Goal: Connect with others: Connect with others

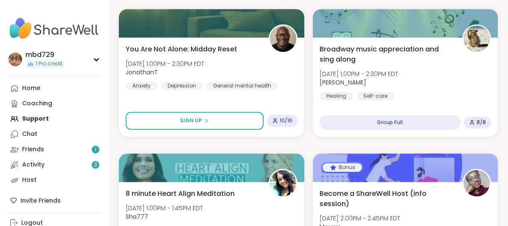
scroll to position [1171, 0]
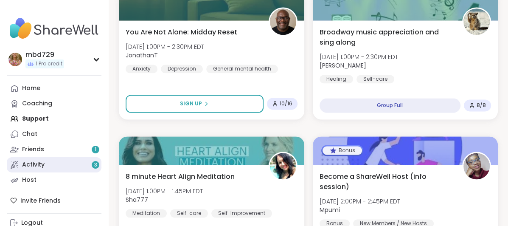
click at [44, 163] on div "Activity 3" at bounding box center [33, 164] width 22 height 8
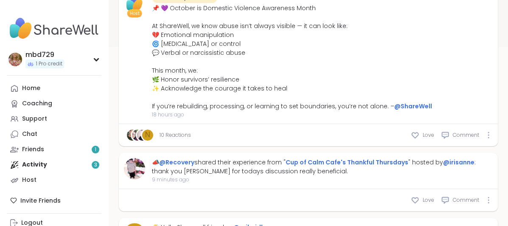
scroll to position [394, 0]
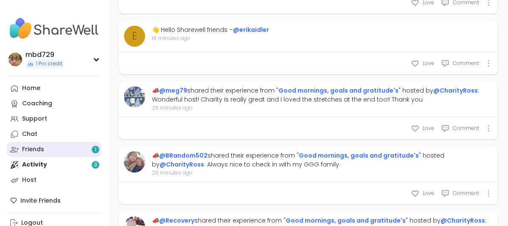
click at [48, 152] on link "Friends 1" at bounding box center [54, 149] width 95 height 15
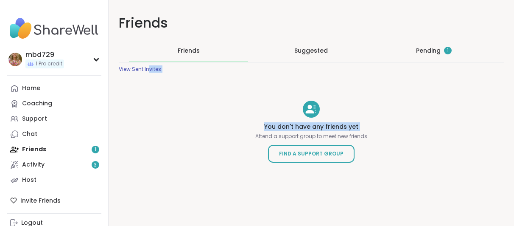
drag, startPoint x: 148, startPoint y: 137, endPoint x: 198, endPoint y: 141, distance: 50.6
click at [198, 141] on div "Friends Friends Suggested Pending 1 View Sent Invites You don't have any friend…" at bounding box center [311, 95] width 405 height 190
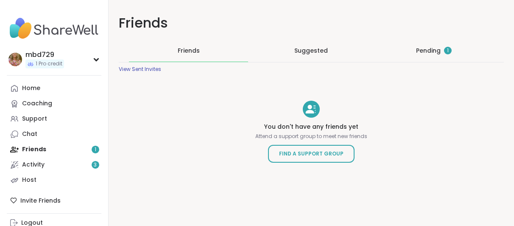
drag, startPoint x: 198, startPoint y: 141, endPoint x: 201, endPoint y: 103, distance: 37.4
click at [201, 103] on div "Friends Friends Suggested Pending 1 View Sent Invites You don't have any friend…" at bounding box center [311, 95] width 405 height 190
drag, startPoint x: 201, startPoint y: 103, endPoint x: 160, endPoint y: 136, distance: 51.9
click at [160, 136] on div "Friends Friends Suggested Pending 1 View Sent Invites You don't have any friend…" at bounding box center [311, 95] width 405 height 190
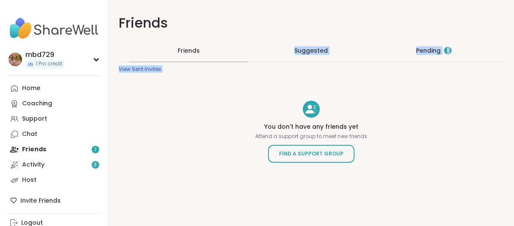
click at [421, 75] on div "Friends Friends Suggested Pending 1 View Sent Invites You don't have any friend…" at bounding box center [311, 95] width 405 height 190
click at [424, 50] on div "Pending 1" at bounding box center [434, 50] width 36 height 8
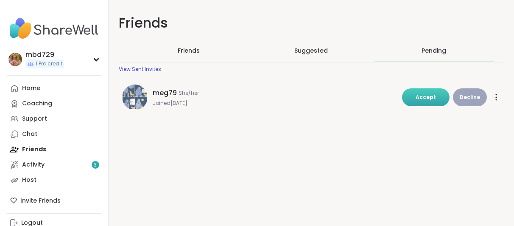
click at [419, 93] on span "Accept" at bounding box center [426, 96] width 20 height 7
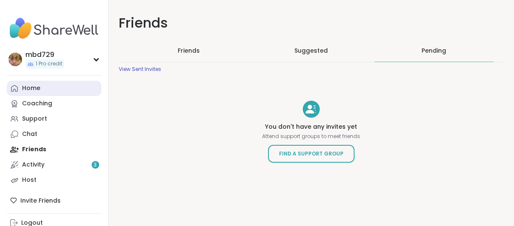
click at [76, 90] on link "Home" at bounding box center [54, 88] width 95 height 15
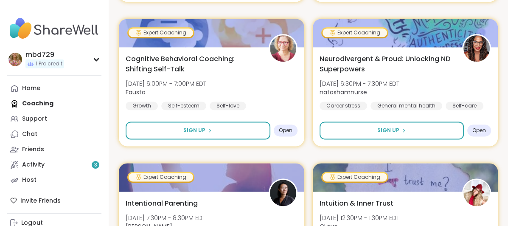
scroll to position [1011, 0]
